Goal: Task Accomplishment & Management: Use online tool/utility

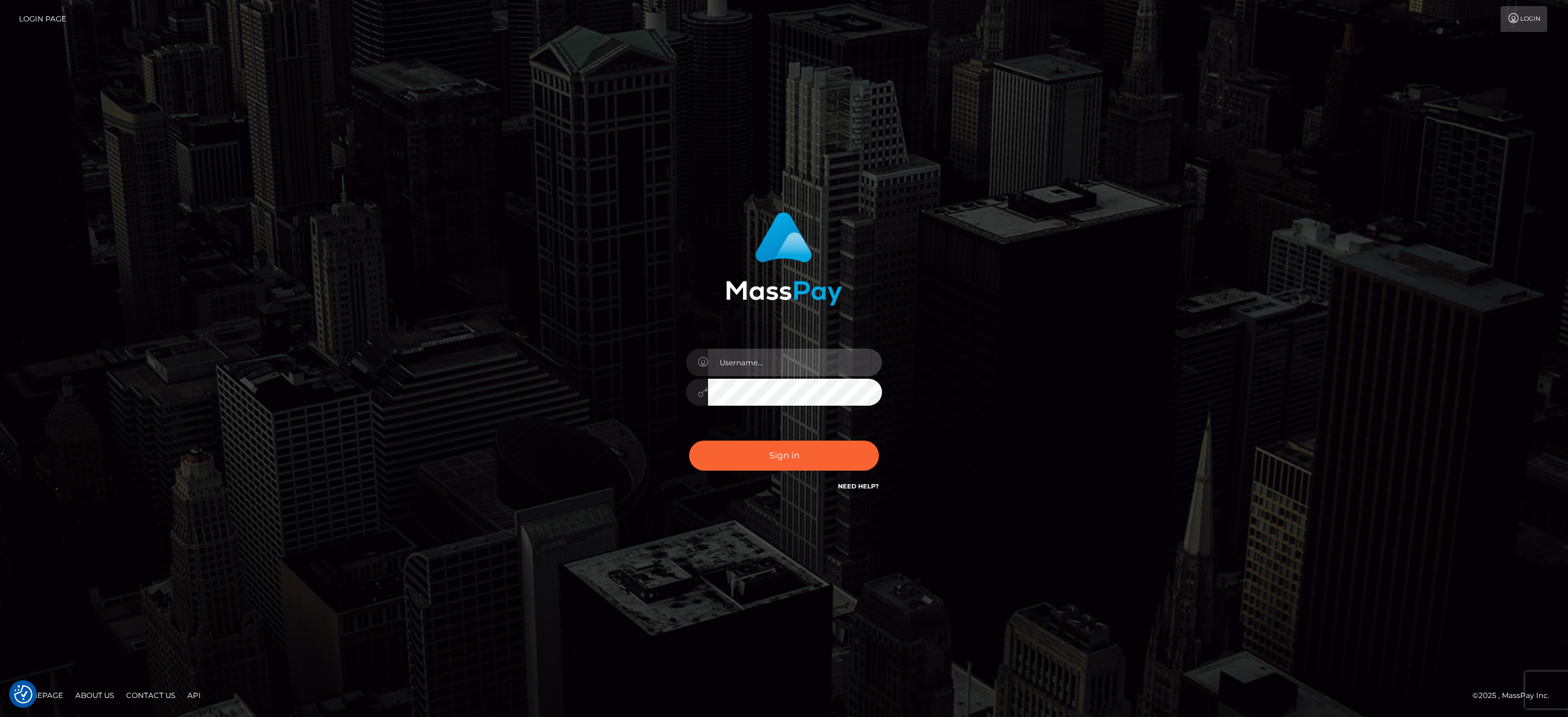
type input "alexandra.barbu"
drag, startPoint x: 794, startPoint y: 431, endPoint x: 798, endPoint y: 444, distance: 13.6
click at [796, 433] on div "alexandra.barbu Sign in" at bounding box center [785, 353] width 322 height 300
click at [798, 446] on button "Sign in" at bounding box center [784, 456] width 190 height 30
click at [728, 448] on button "Sign in" at bounding box center [784, 456] width 190 height 30
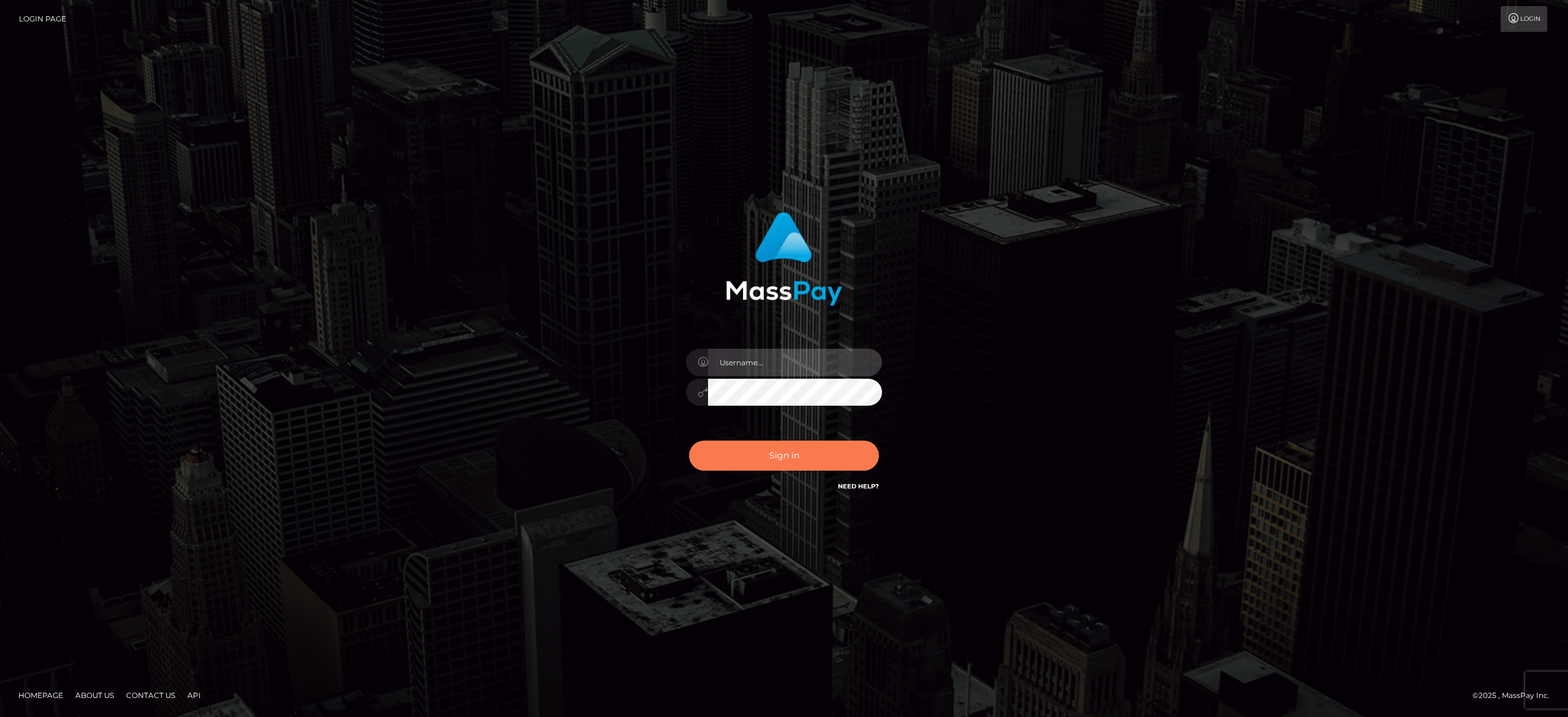
type input "alexandra.barbu"
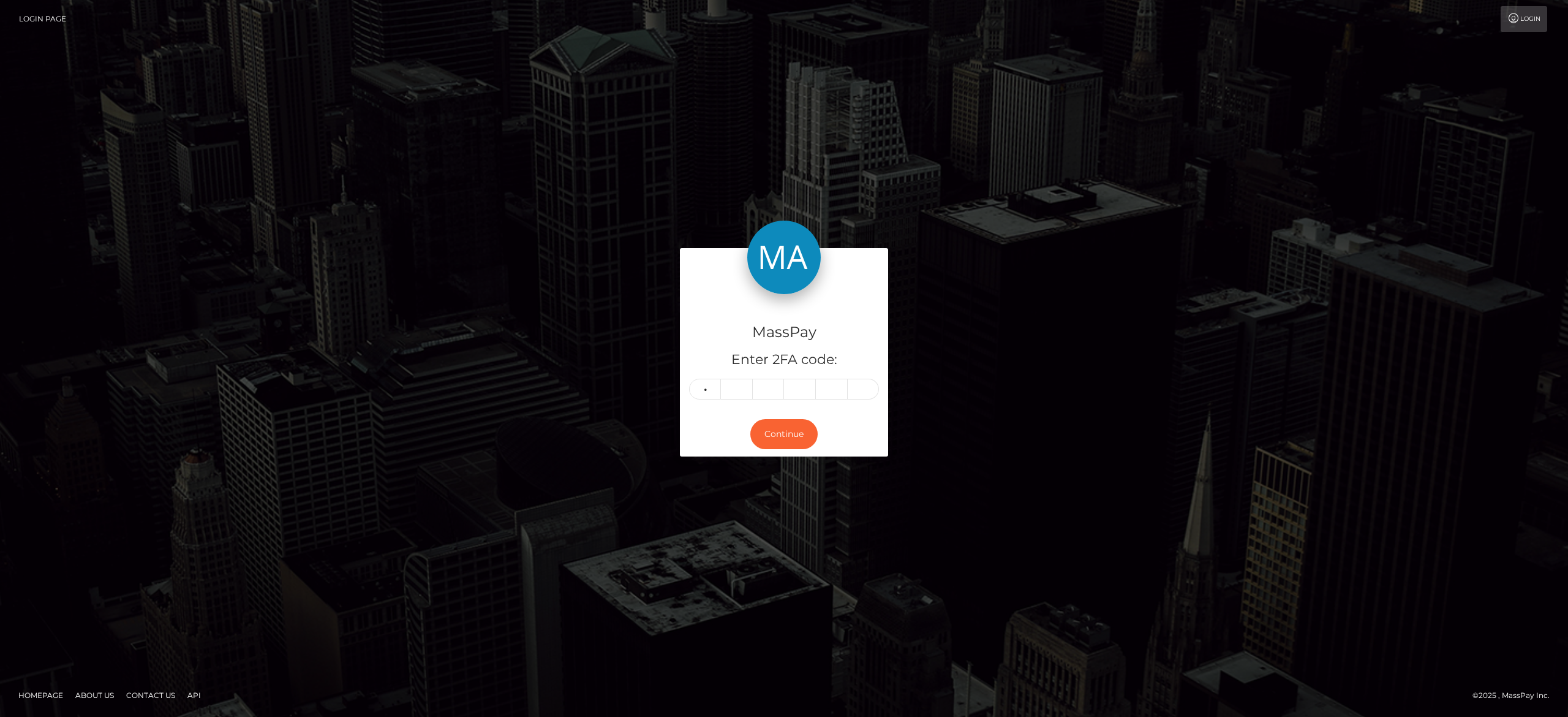
type input "0"
type input "3"
type input "1"
type input "7"
type input "1"
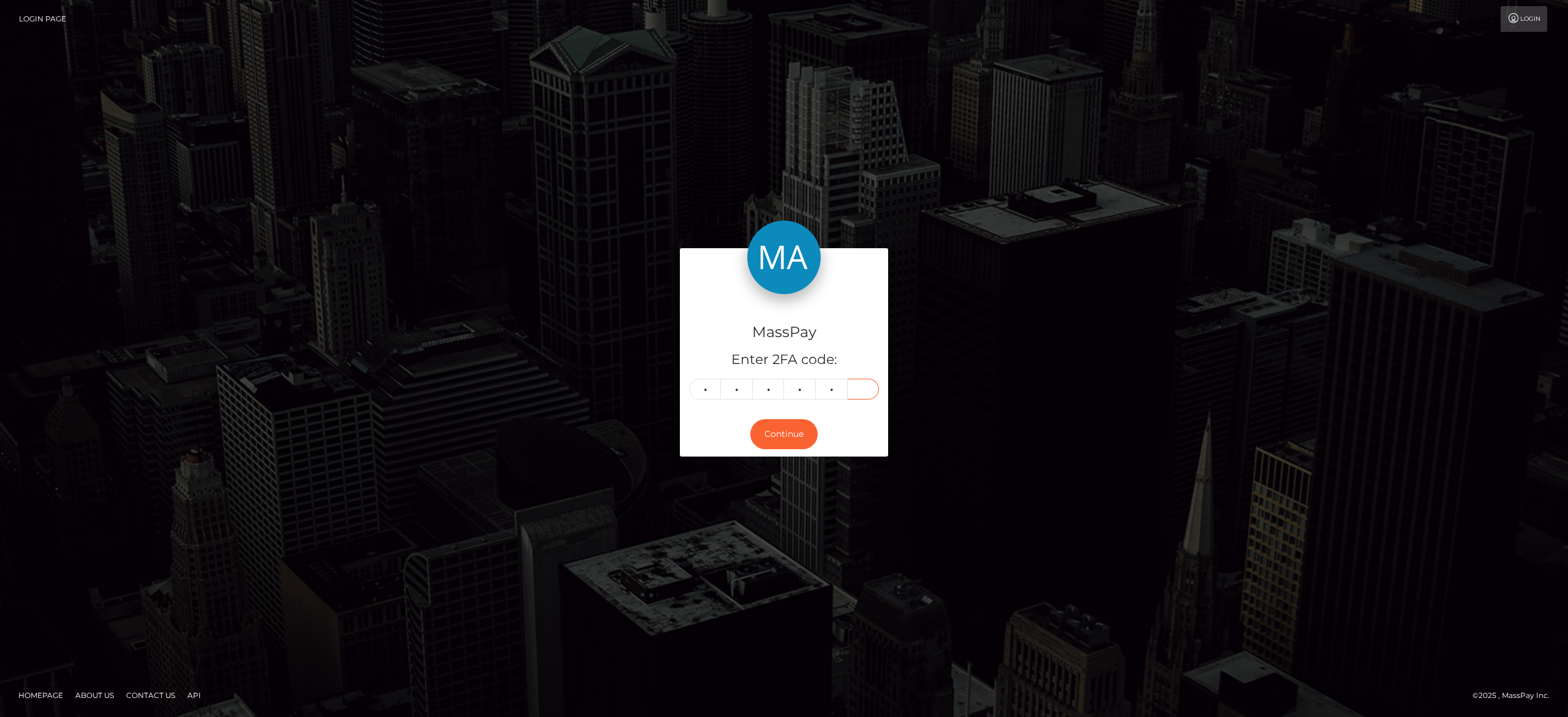
type input "9"
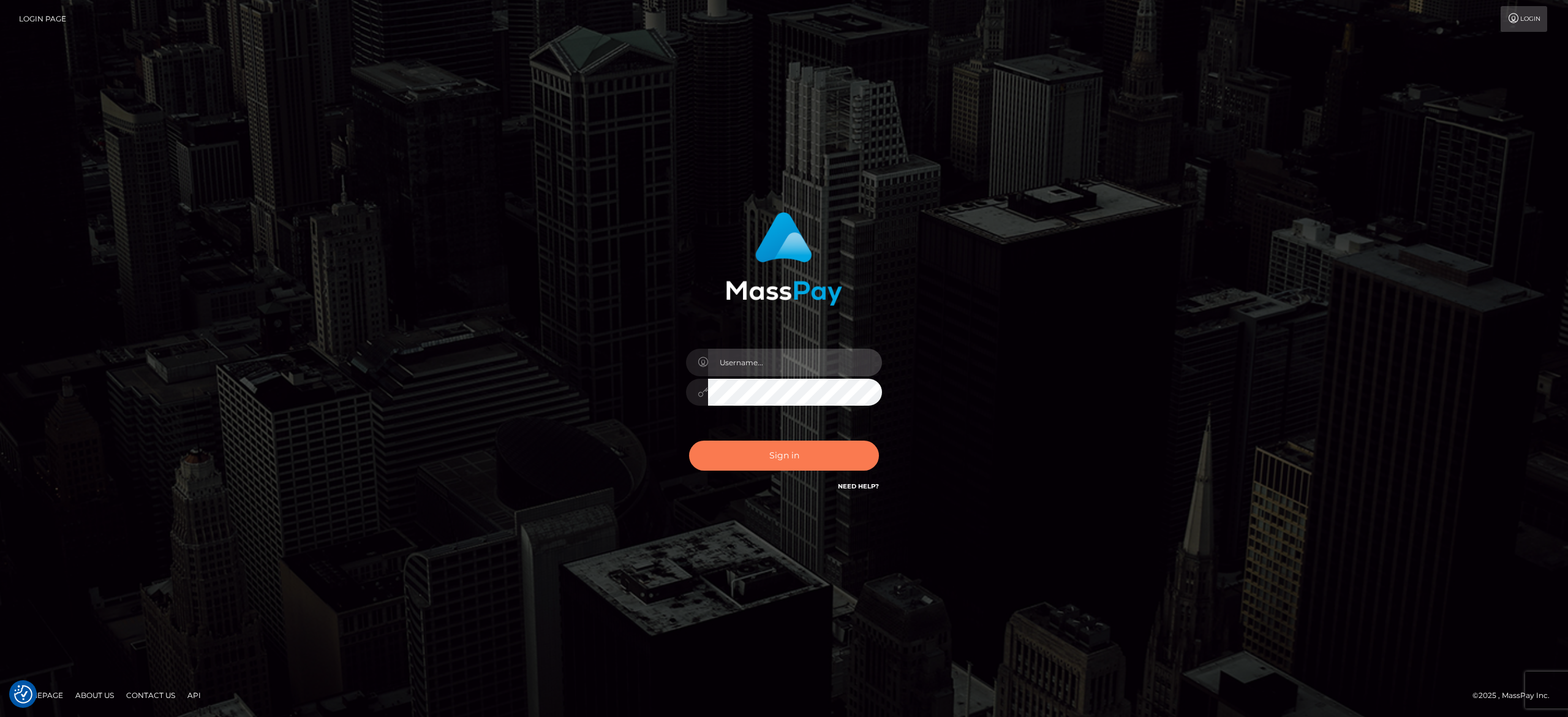
type input "alexandra.barbu"
click at [790, 464] on button "Sign in" at bounding box center [784, 456] width 190 height 30
